Goal: Find specific page/section: Find specific page/section

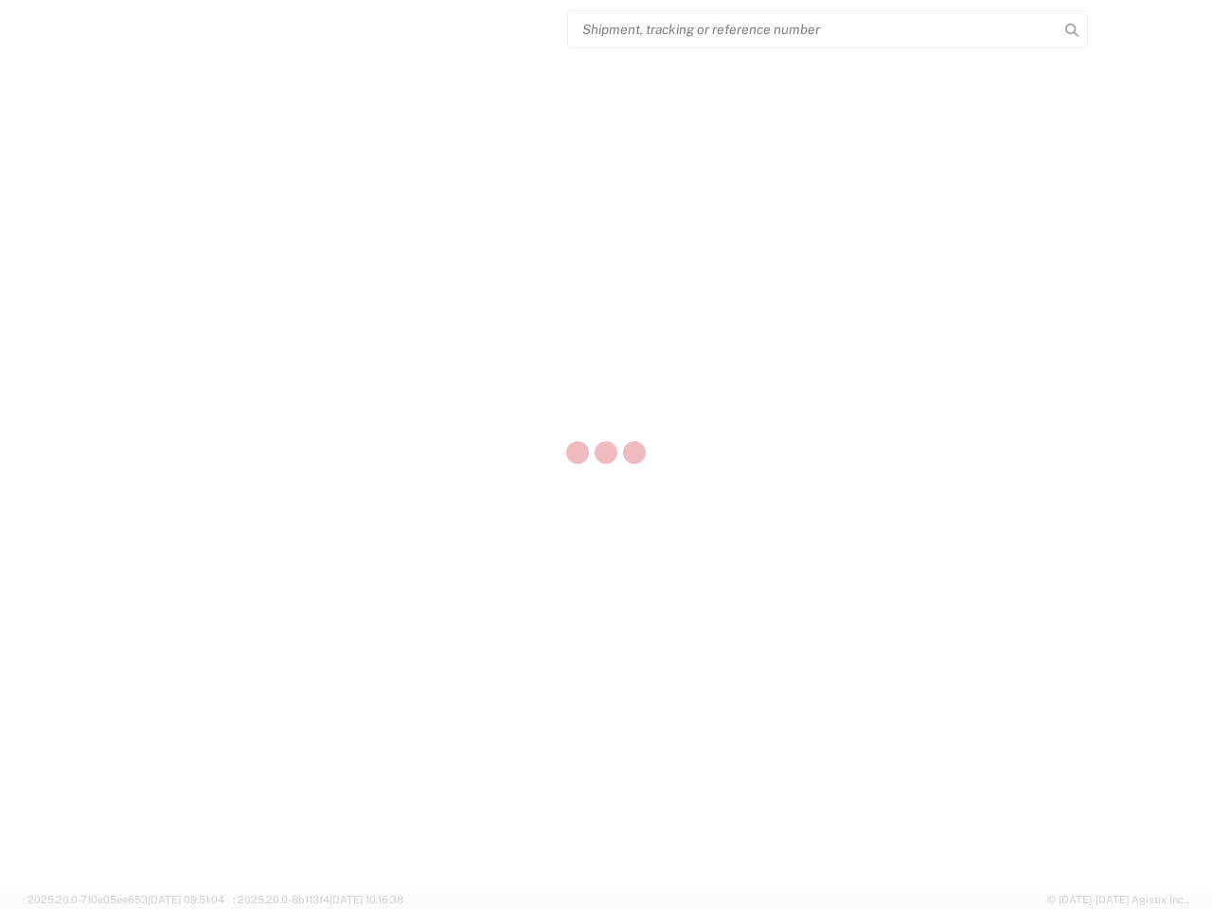
select select "US"
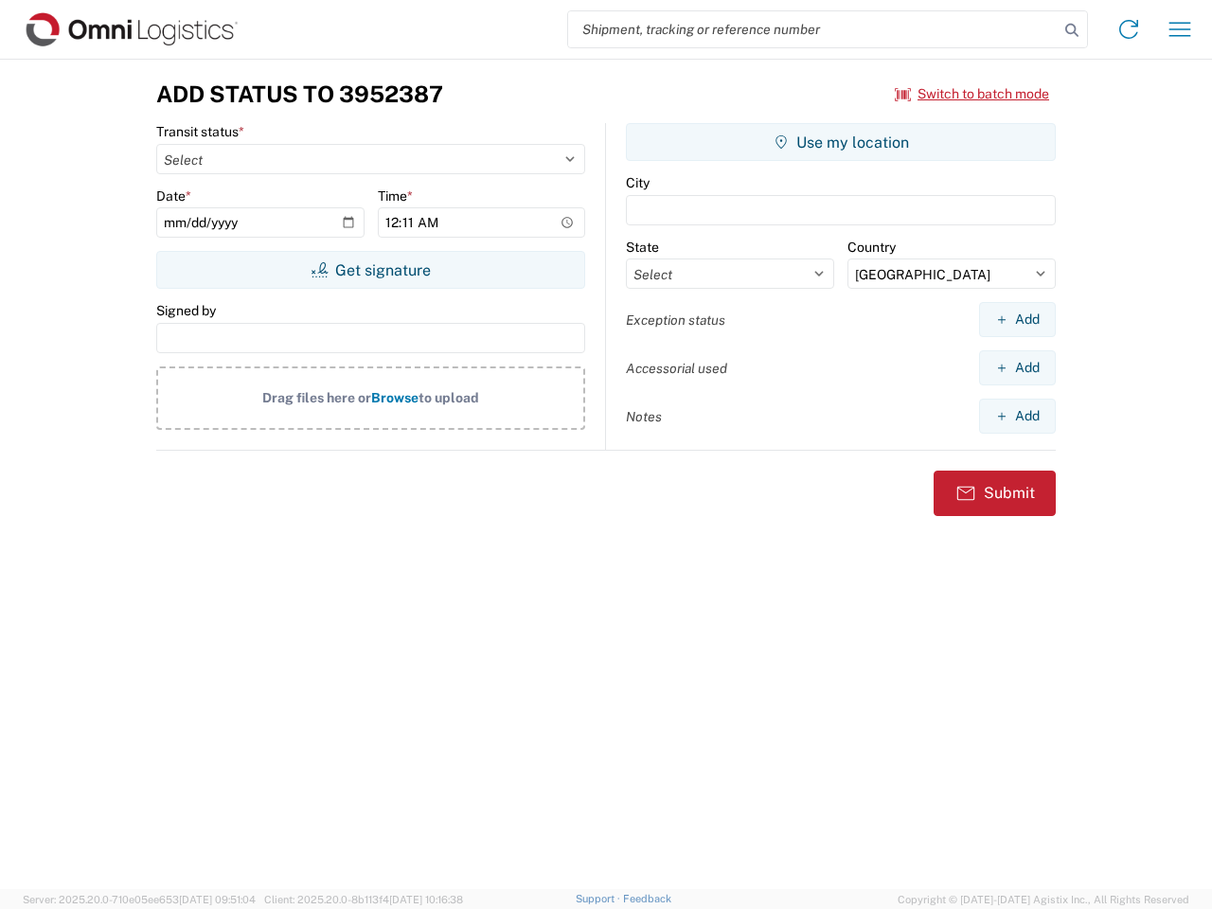
click at [813, 29] on input "search" at bounding box center [813, 29] width 490 height 36
click at [1072, 30] on icon at bounding box center [1071, 30] width 27 height 27
click at [1128, 29] on icon at bounding box center [1128, 29] width 30 height 30
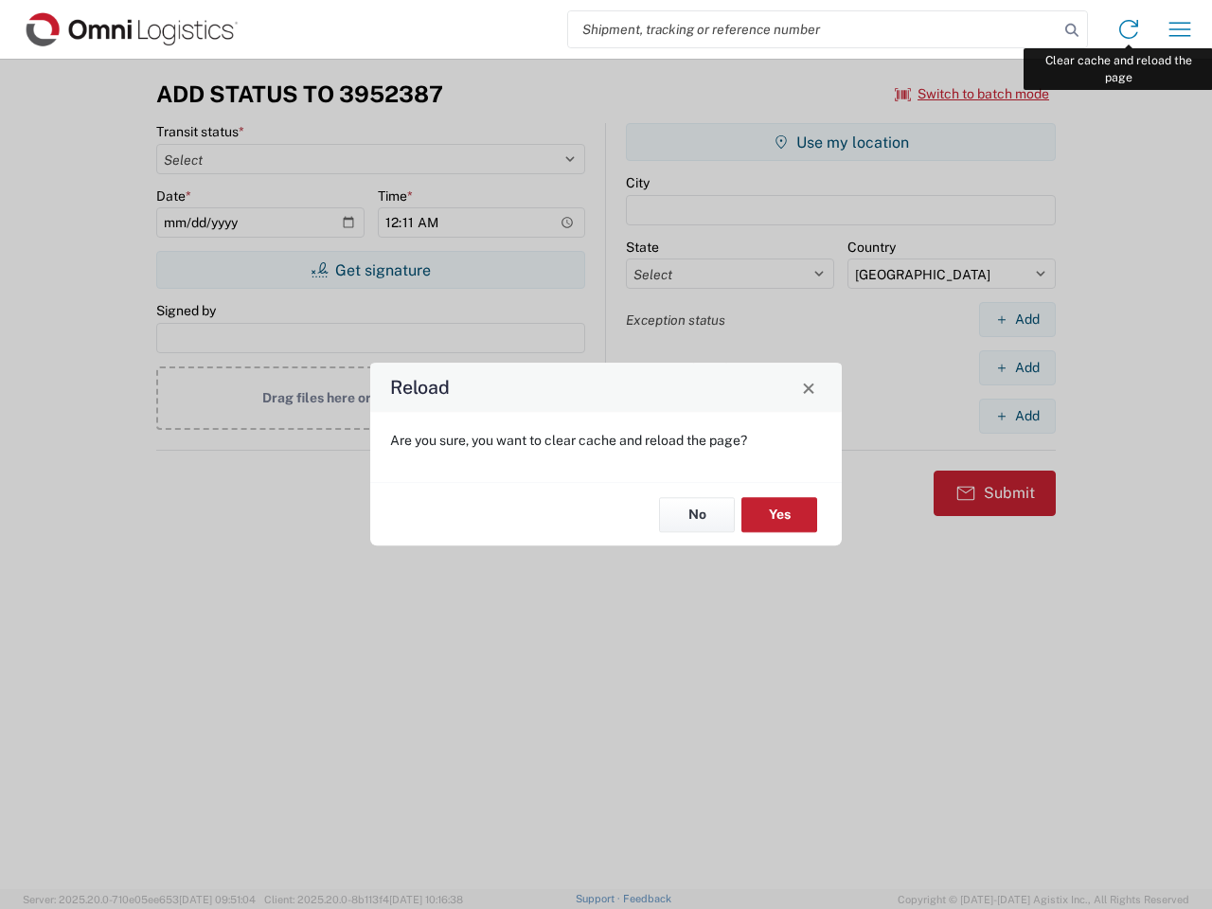
click at [1179, 29] on div "Reload Are you sure, you want to clear cache and reload the page? No Yes" at bounding box center [606, 454] width 1212 height 909
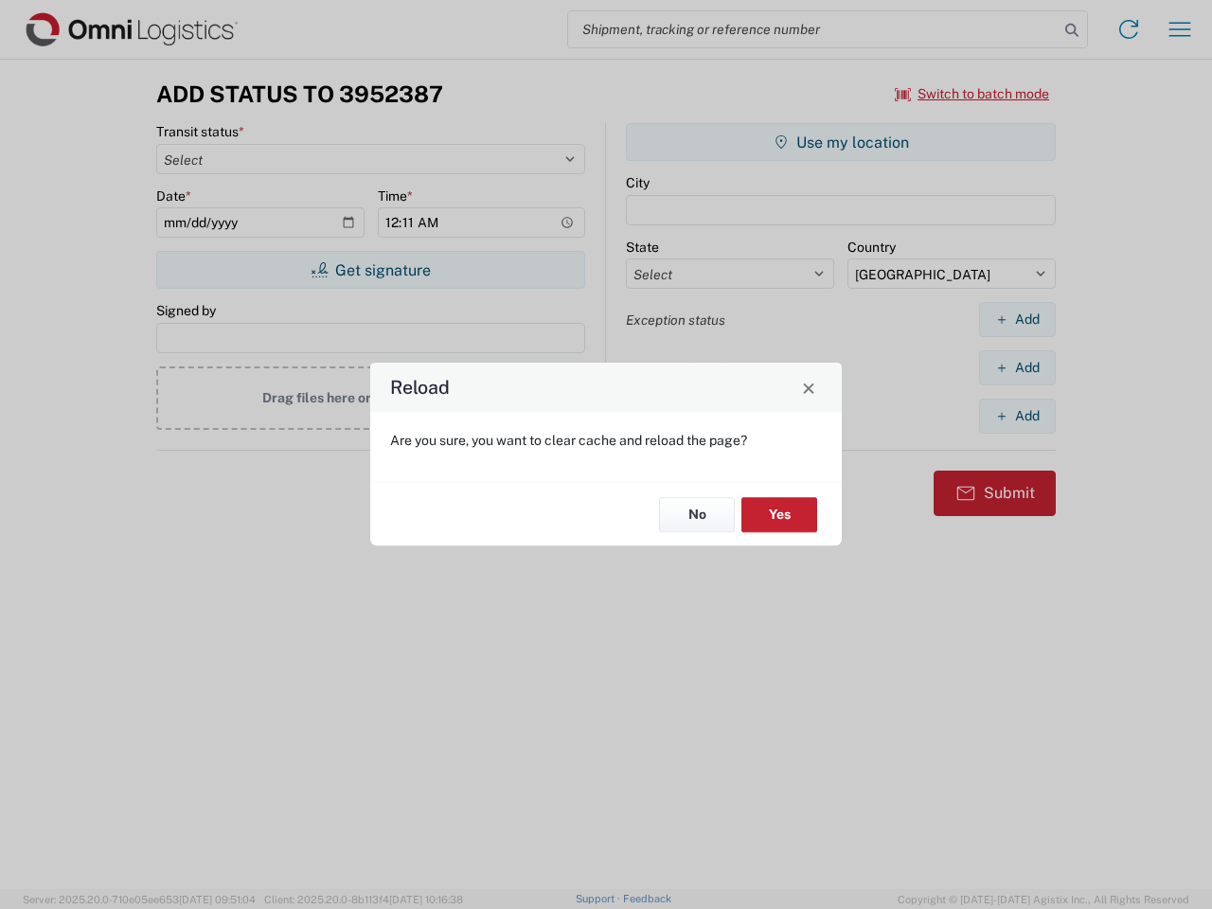
click at [972, 94] on div "Reload Are you sure, you want to clear cache and reload the page? No Yes" at bounding box center [606, 454] width 1212 height 909
click at [370, 270] on div "Reload Are you sure, you want to clear cache and reload the page? No Yes" at bounding box center [606, 454] width 1212 height 909
click at [841, 142] on div "Reload Are you sure, you want to clear cache and reload the page? No Yes" at bounding box center [606, 454] width 1212 height 909
click at [1017, 319] on div "Reload Are you sure, you want to clear cache and reload the page? No Yes" at bounding box center [606, 454] width 1212 height 909
click at [1017, 367] on div "Reload Are you sure, you want to clear cache and reload the page? No Yes" at bounding box center [606, 454] width 1212 height 909
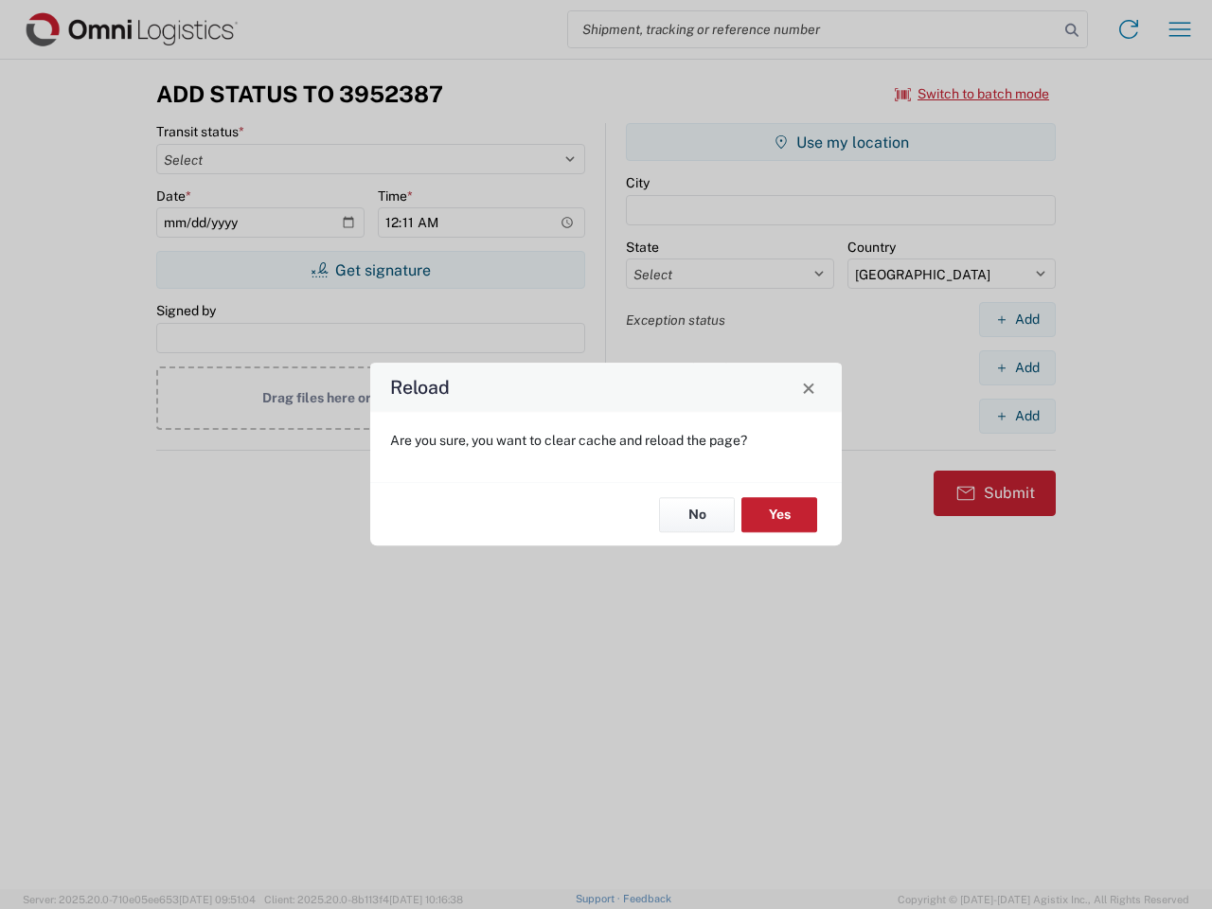
click at [1017, 416] on div "Reload Are you sure, you want to clear cache and reload the page? No Yes" at bounding box center [606, 454] width 1212 height 909
